Goal: Ask a question

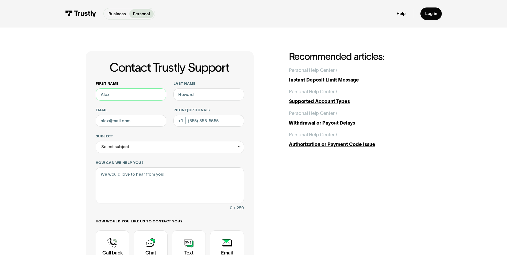
click at [129, 97] on input "First name" at bounding box center [131, 94] width 71 height 12
type input "[PERSON_NAME]"
type input "[PERSON_NAME][EMAIL_ADDRESS][DOMAIN_NAME]"
type input "[PHONE_NUMBER]"
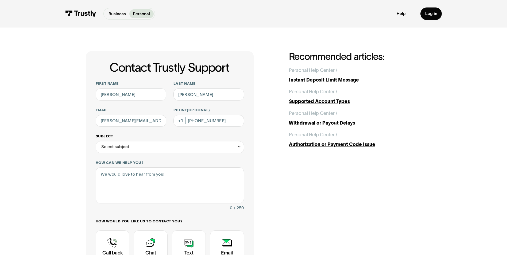
click at [127, 143] on div "Select subject" at bounding box center [170, 147] width 148 height 12
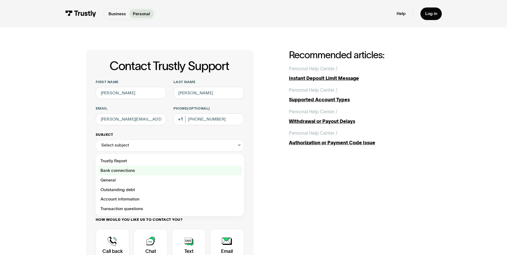
scroll to position [27, 0]
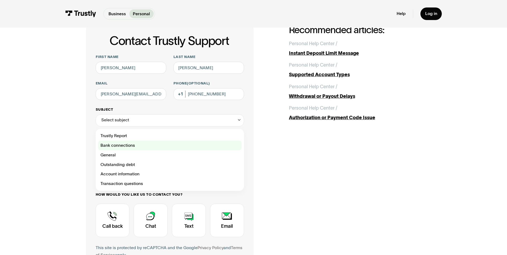
click at [143, 148] on div "Contact Trustly Support" at bounding box center [169, 146] width 143 height 10
type input "**********"
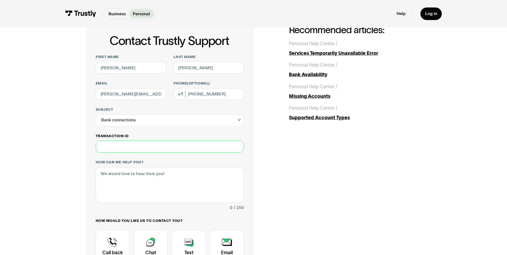
click at [120, 147] on input "Transaction ID" at bounding box center [170, 147] width 148 height 12
click at [126, 151] on input "Transaction ID" at bounding box center [170, 147] width 148 height 12
click at [101, 183] on textarea "How can we help you?" at bounding box center [170, 185] width 148 height 36
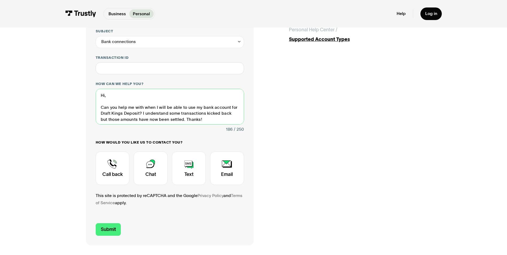
scroll to position [107, 0]
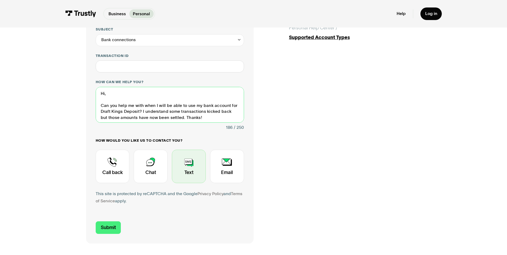
type textarea "Hi, Can you help me with when I will be able to use my bank account for Draft K…"
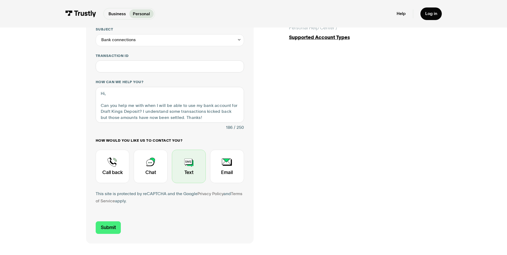
click at [184, 170] on div "Contact Trustly Support" at bounding box center [189, 166] width 34 height 33
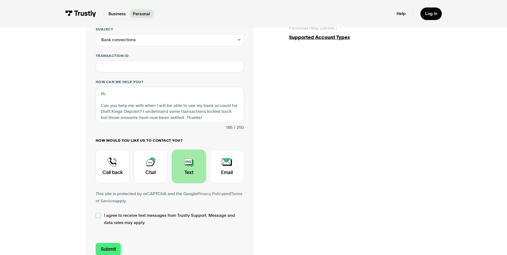
click at [98, 215] on div "Contact Trustly Support" at bounding box center [98, 215] width 5 height 5
click at [111, 248] on input "Submit" at bounding box center [108, 249] width 25 height 13
type input "[PHONE_NUMBER]"
